Goal: Task Accomplishment & Management: Manage account settings

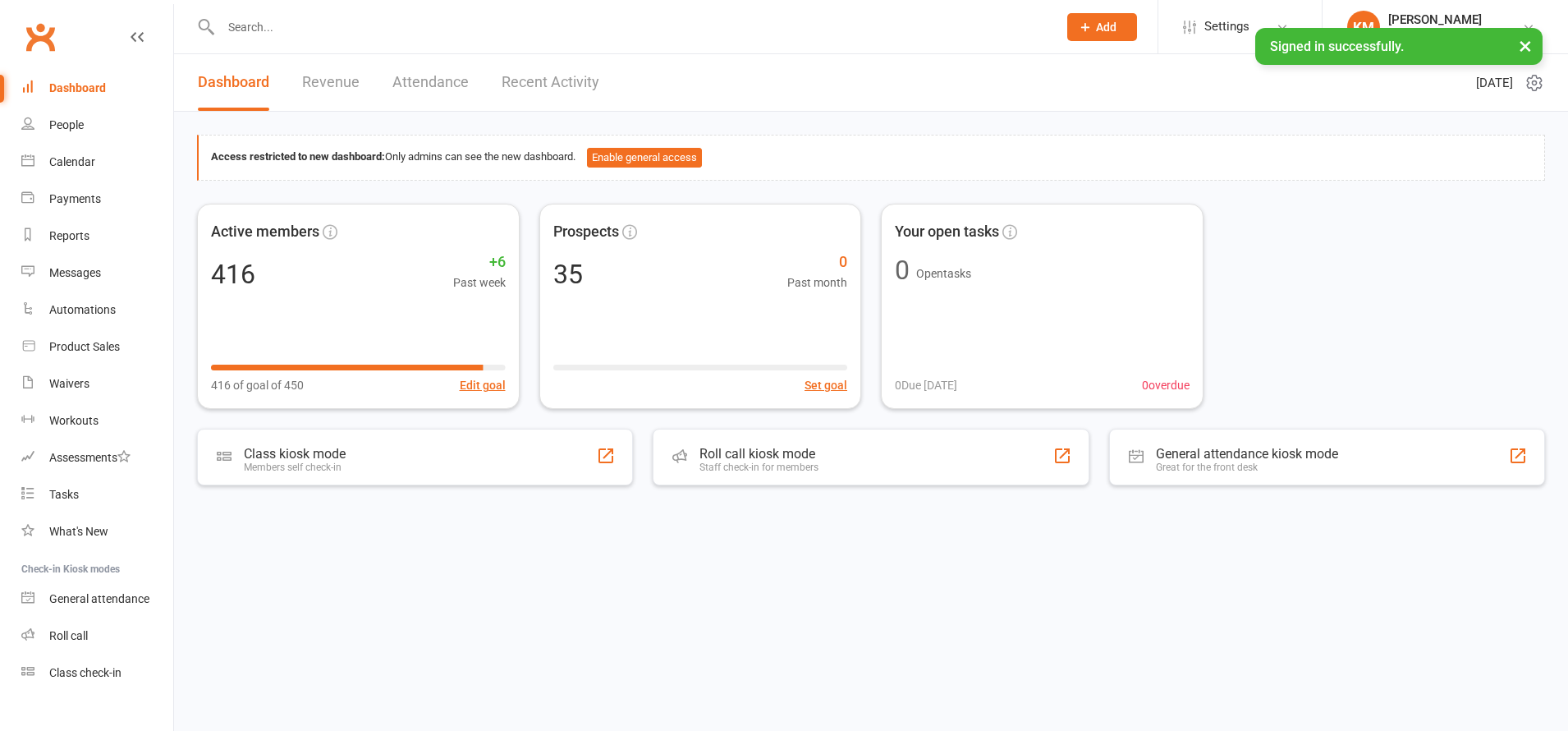
click at [335, 33] on input "text" at bounding box center [630, 26] width 830 height 23
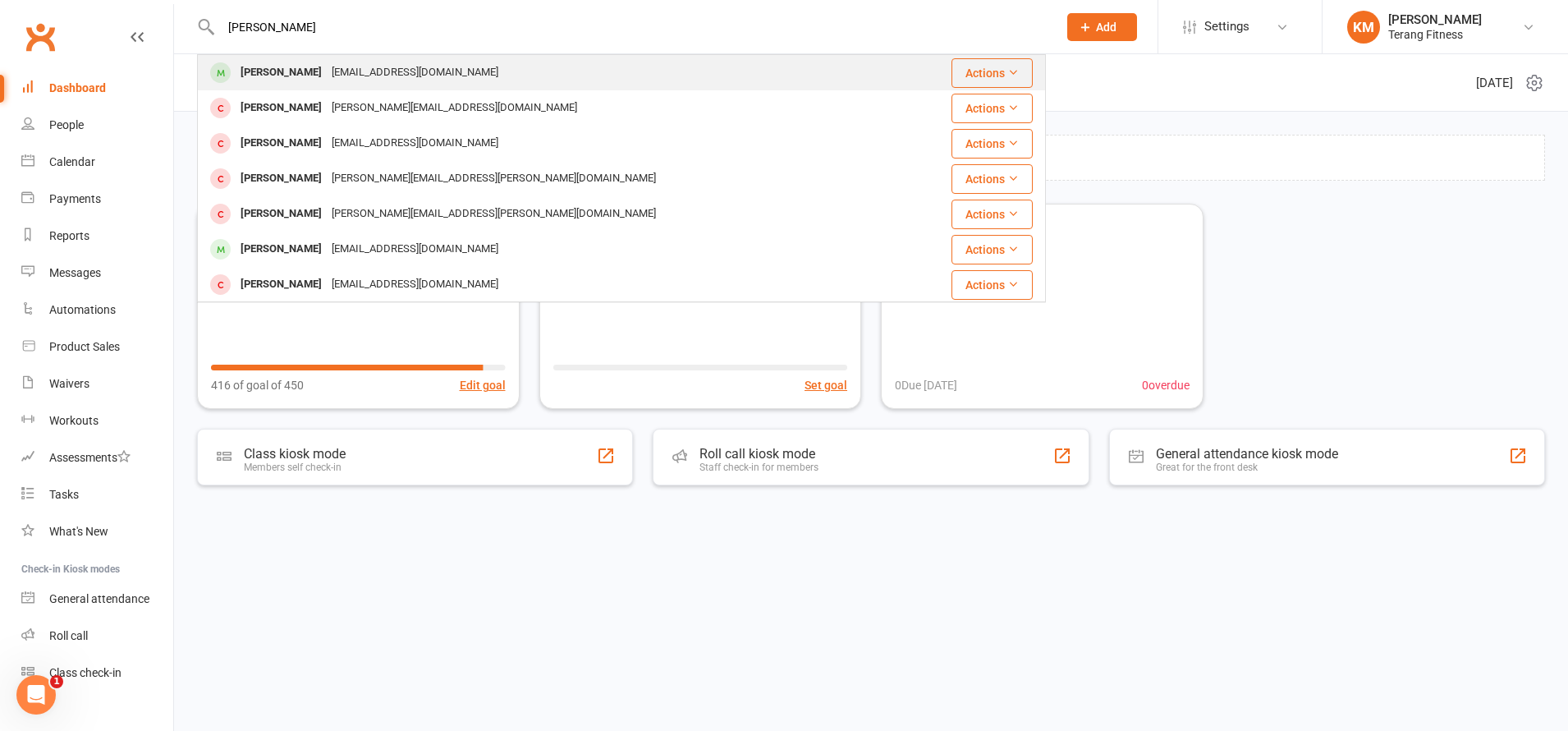
type input "[PERSON_NAME]"
click at [345, 81] on div "[EMAIL_ADDRESS][DOMAIN_NAME]" at bounding box center [415, 72] width 177 height 24
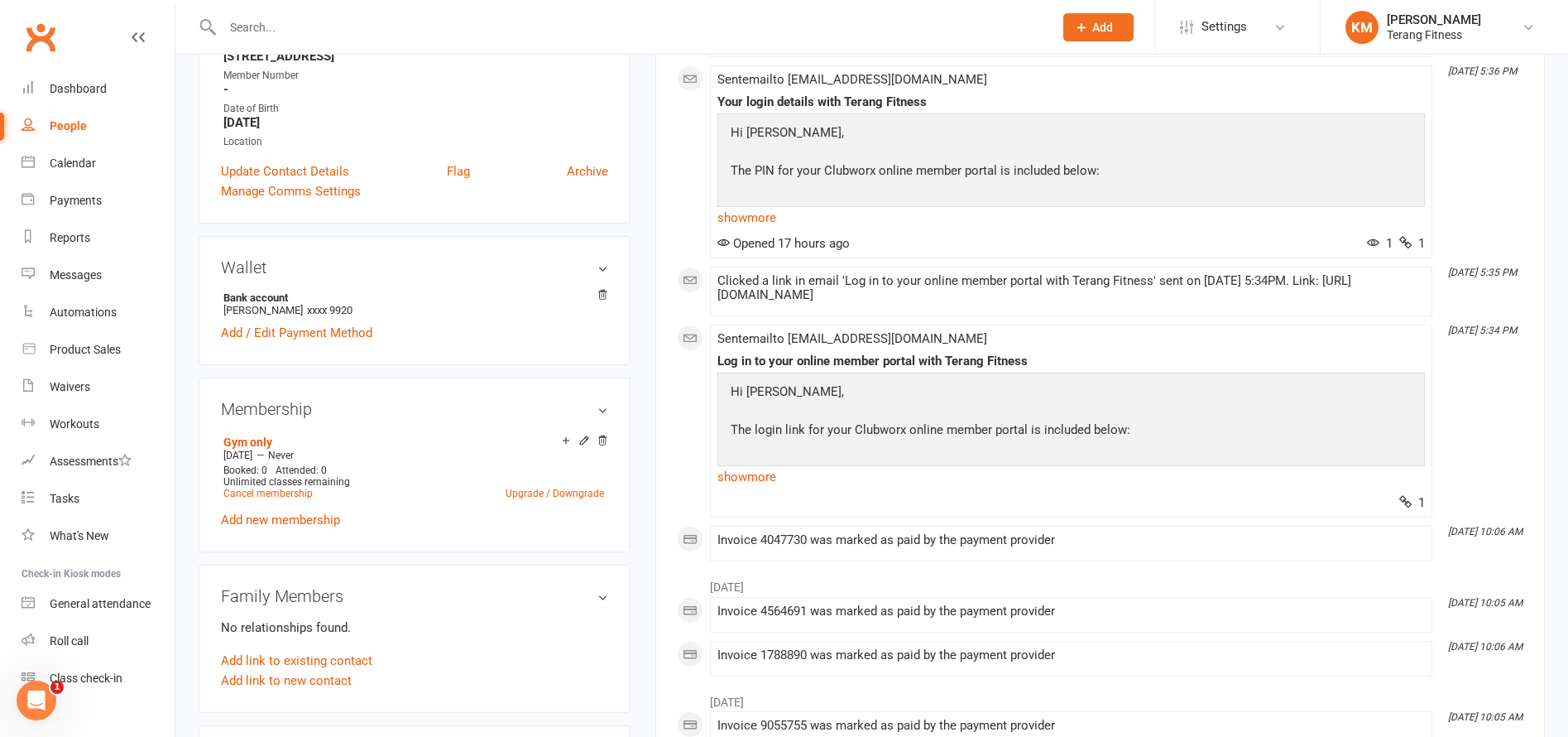
scroll to position [332, 0]
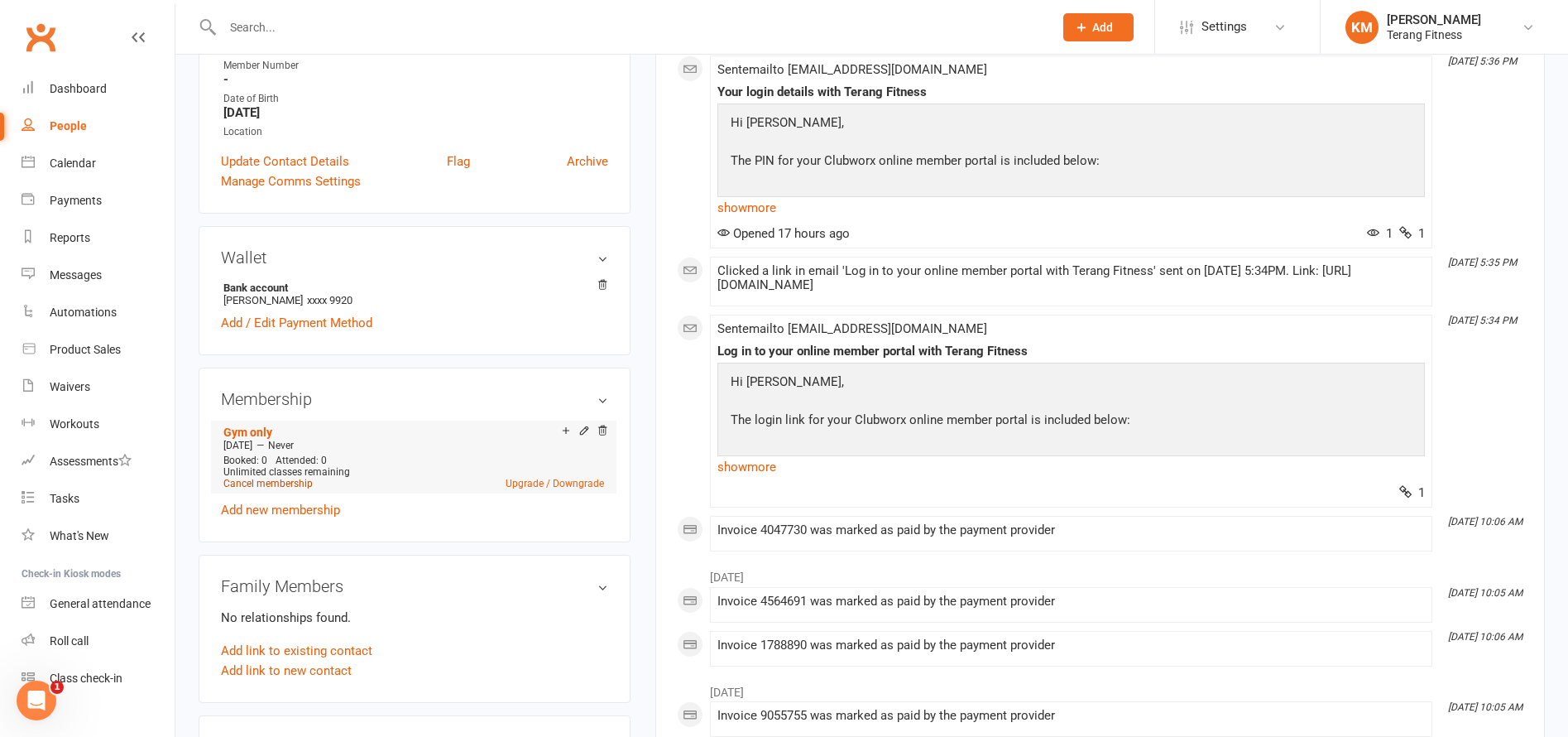
click at [271, 482] on link "Cancel membership" at bounding box center [268, 483] width 89 height 12
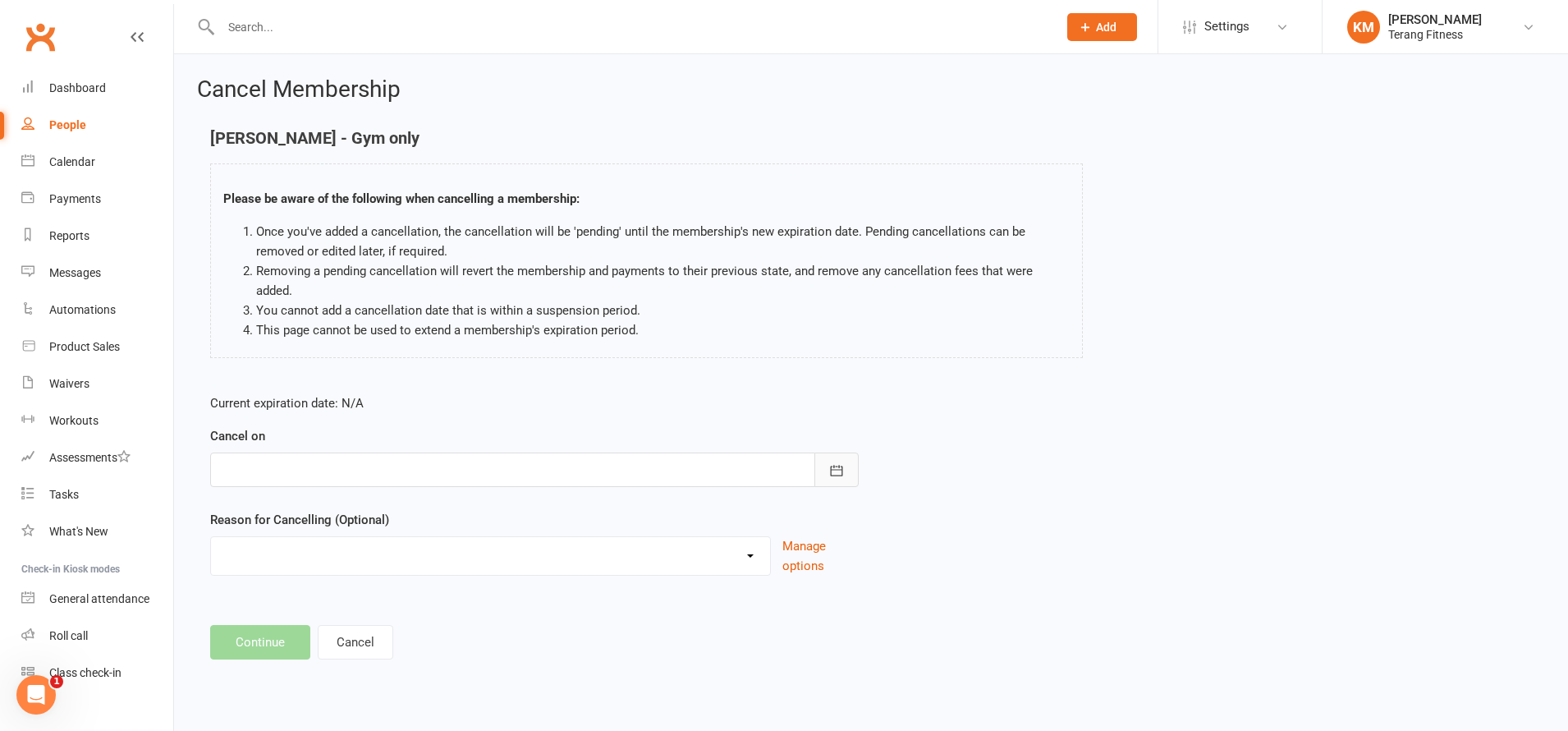
drag, startPoint x: 831, startPoint y: 446, endPoint x: 751, endPoint y: 452, distance: 80.2
click at [831, 462] on icon "button" at bounding box center [837, 470] width 16 height 16
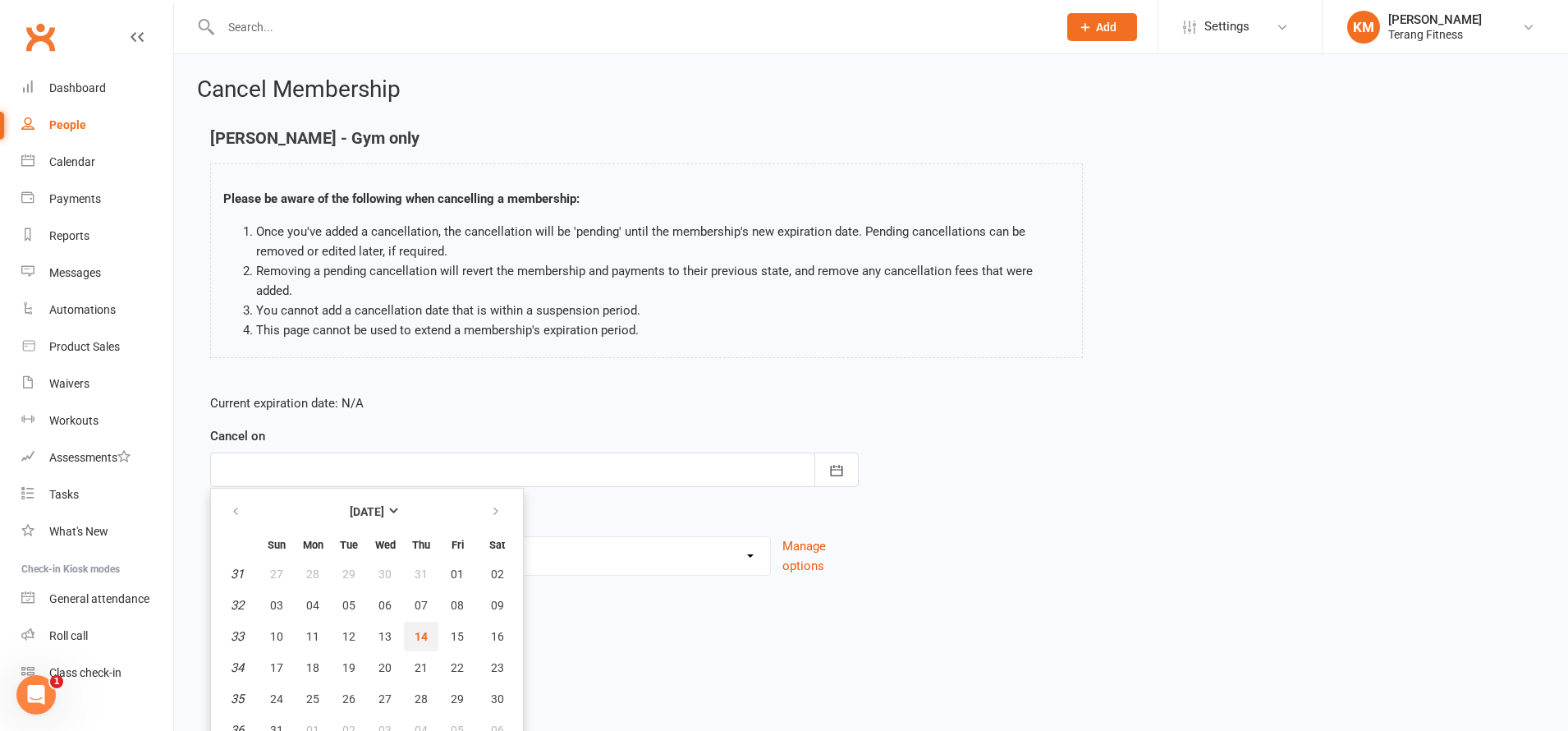
click at [419, 630] on span "14" at bounding box center [421, 636] width 14 height 14
type input "[DATE]"
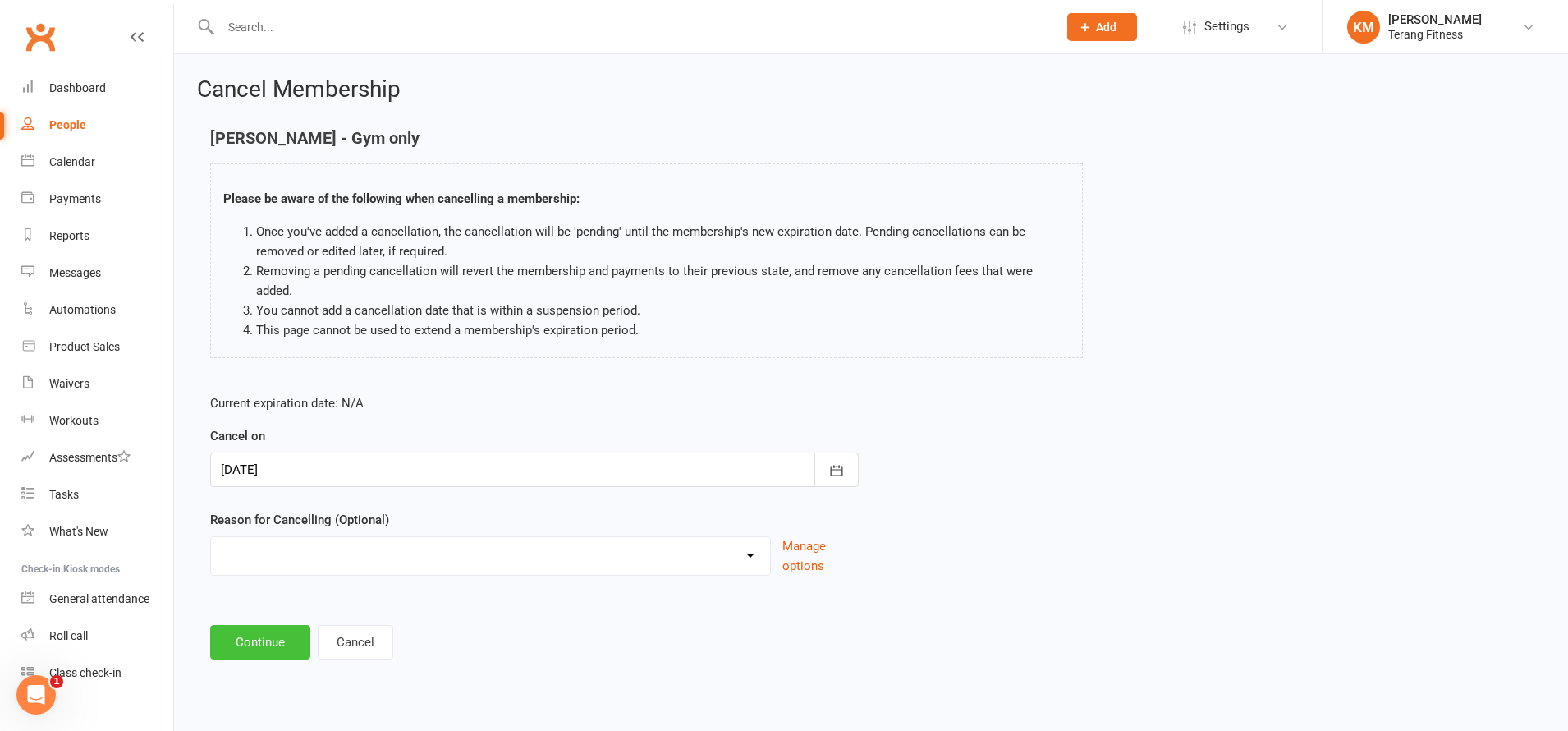
drag, startPoint x: 272, startPoint y: 620, endPoint x: 252, endPoint y: 563, distance: 60.4
click at [272, 625] on button "Continue" at bounding box center [260, 642] width 101 height 34
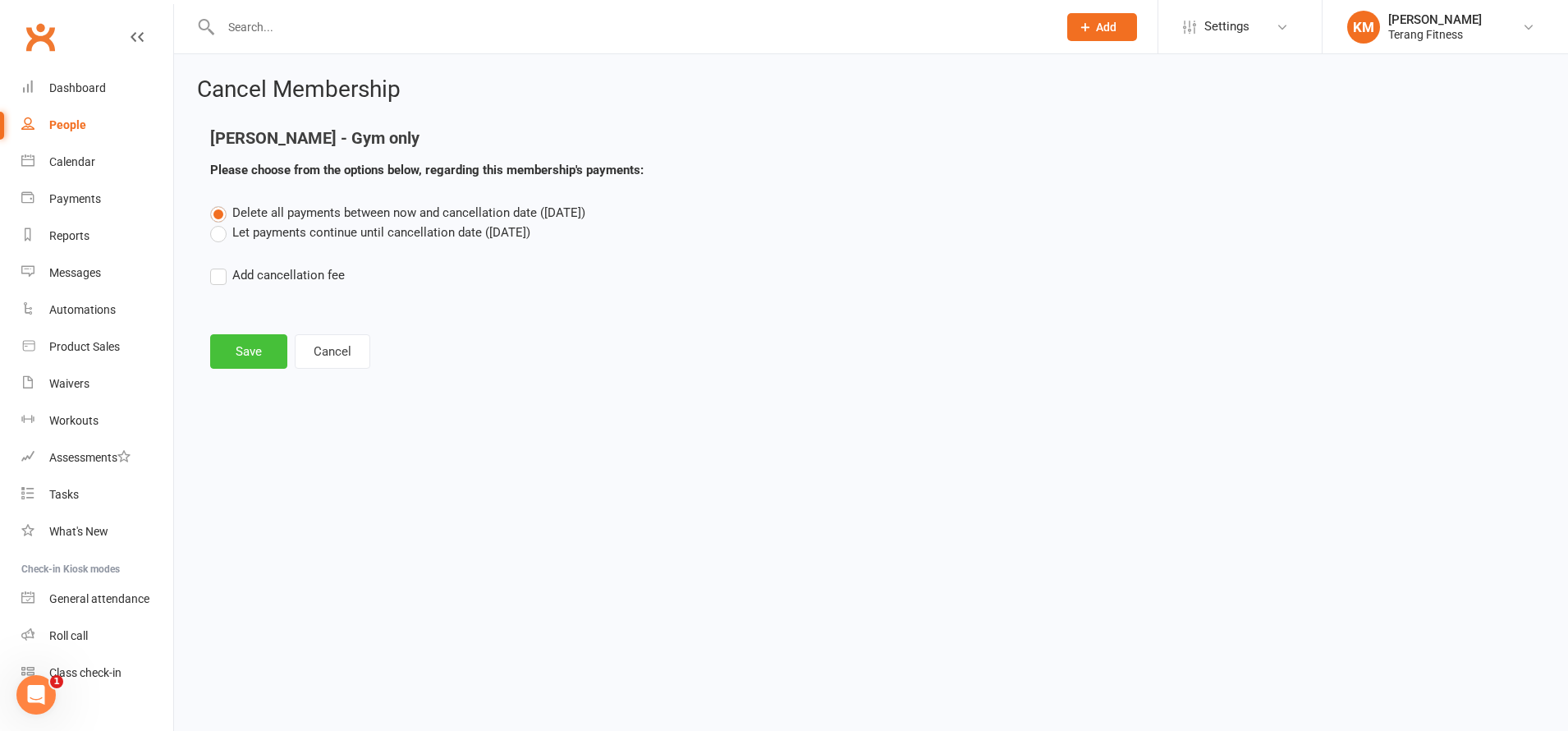
click at [245, 354] on button "Save" at bounding box center [248, 351] width 77 height 34
